Goal: Use online tool/utility: Utilize a website feature to perform a specific function

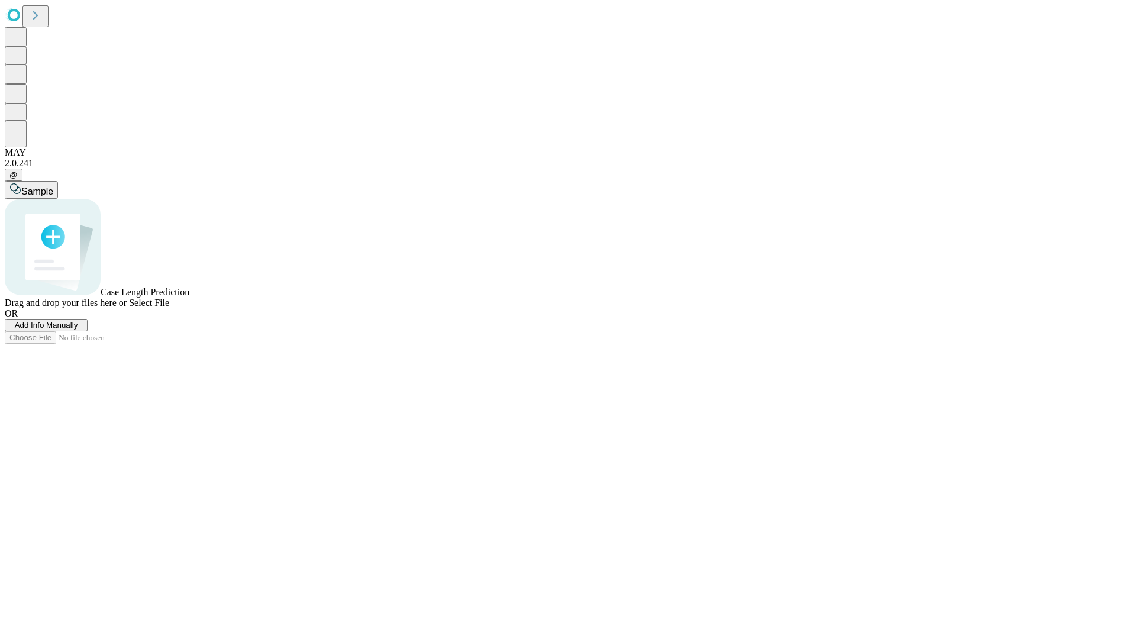
click at [78, 330] on span "Add Info Manually" at bounding box center [46, 325] width 63 height 9
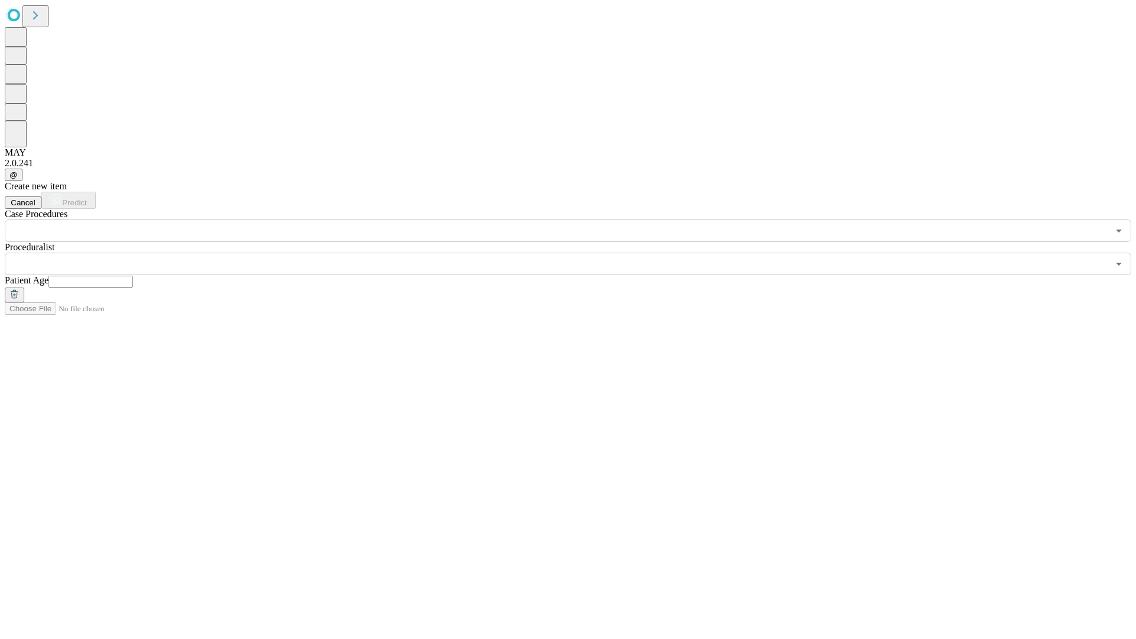
click at [133, 276] on input "text" at bounding box center [91, 282] width 84 height 12
type input "**"
click at [576, 253] on input "text" at bounding box center [556, 264] width 1103 height 22
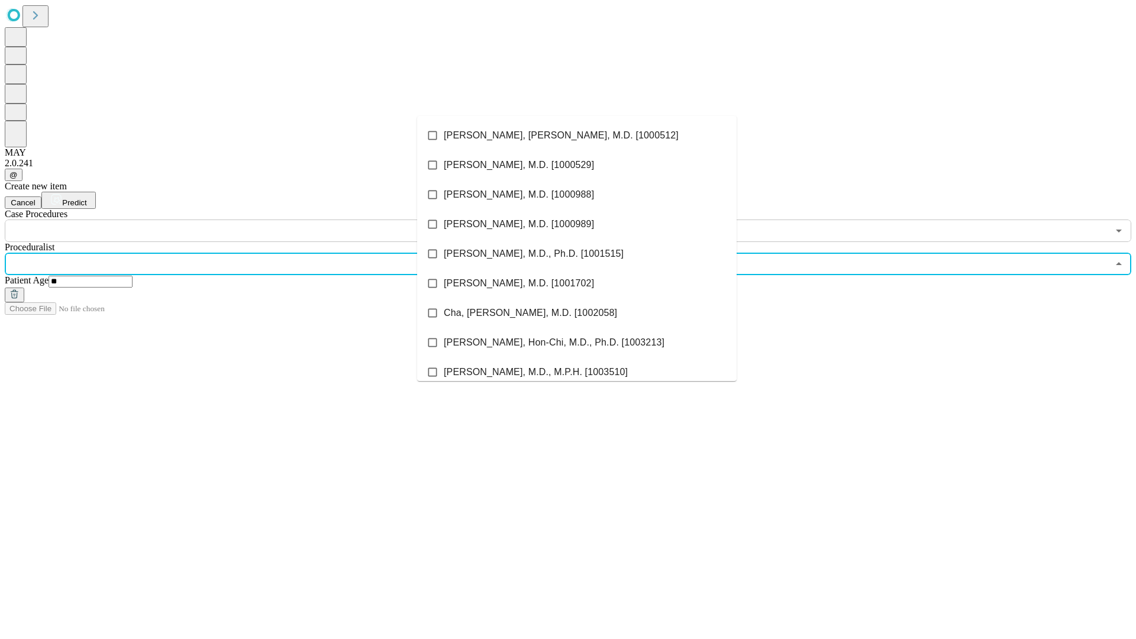
click at [577, 135] on li "[PERSON_NAME], [PERSON_NAME], M.D. [1000512]" at bounding box center [576, 136] width 319 height 30
click at [248, 220] on input "text" at bounding box center [556, 231] width 1103 height 22
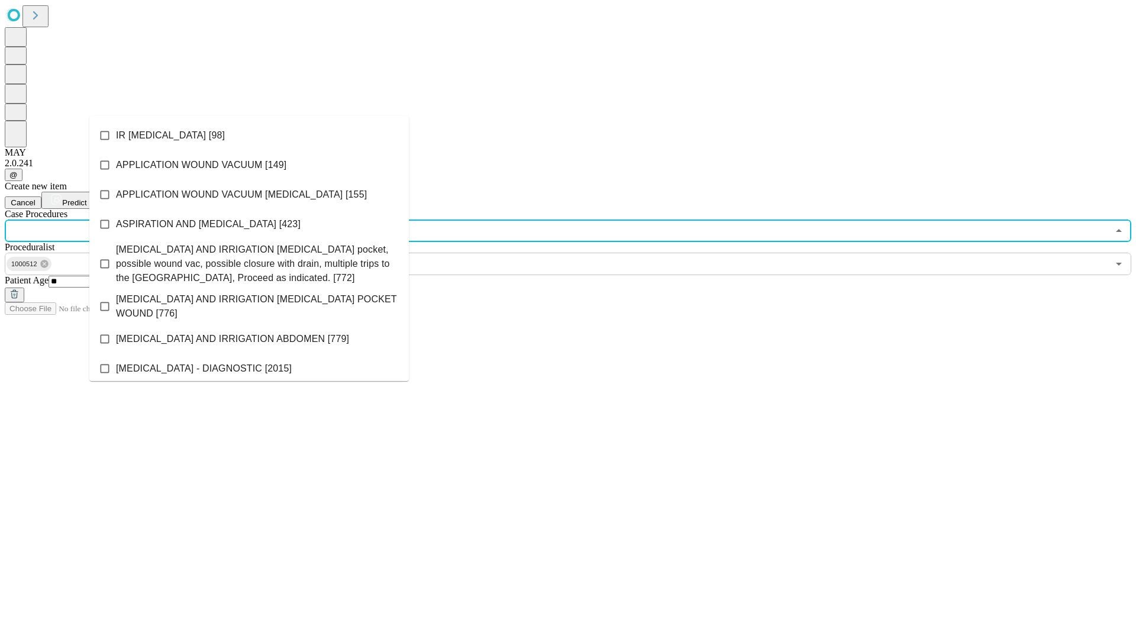
click at [249, 135] on li "IR [MEDICAL_DATA] [98]" at bounding box center [248, 136] width 319 height 30
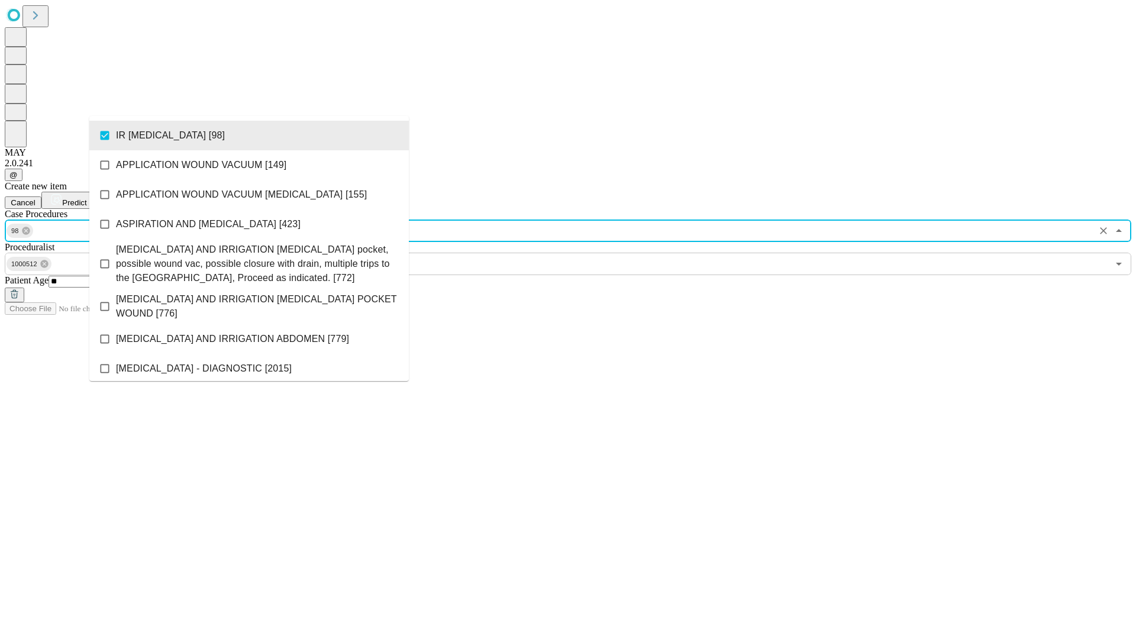
click at [86, 198] on span "Predict" at bounding box center [74, 202] width 24 height 9
